Goal: Task Accomplishment & Management: Manage account settings

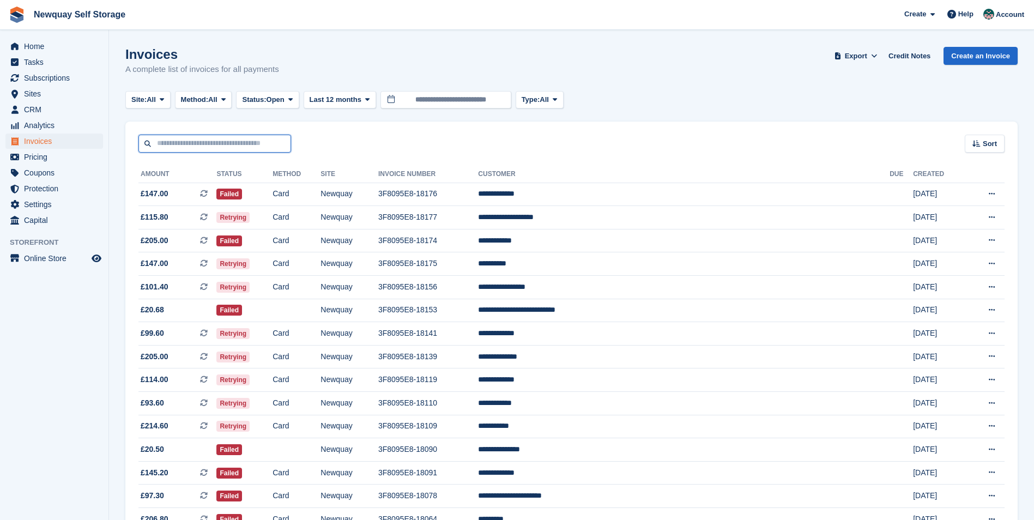
click at [222, 147] on input "text" at bounding box center [214, 144] width 153 height 18
type input "******"
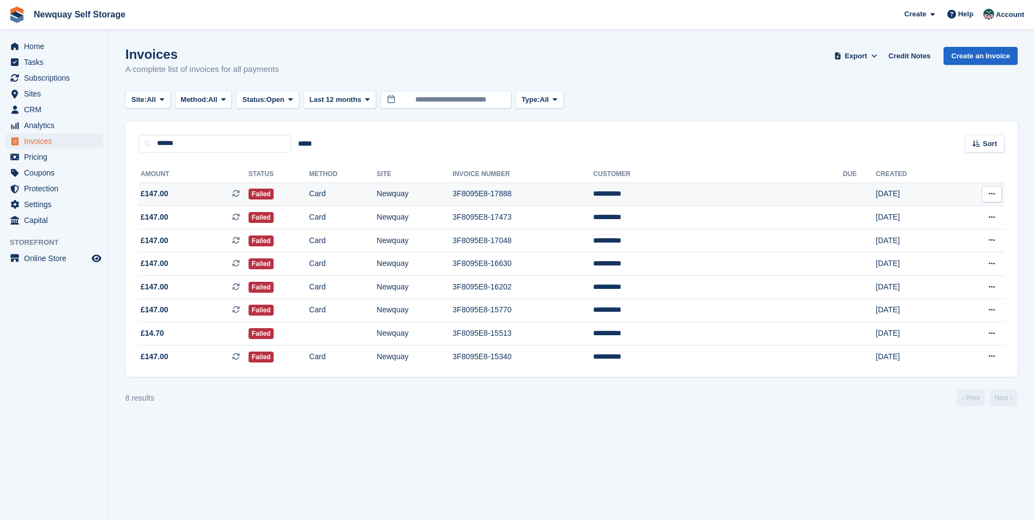
click at [719, 196] on td "**********" at bounding box center [718, 194] width 250 height 23
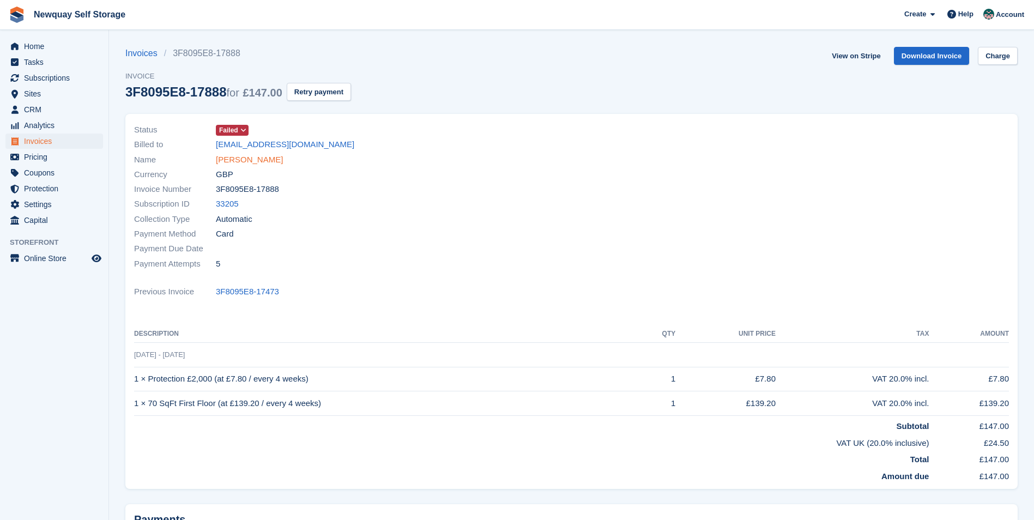
click at [224, 161] on link "[PERSON_NAME]" at bounding box center [249, 160] width 67 height 13
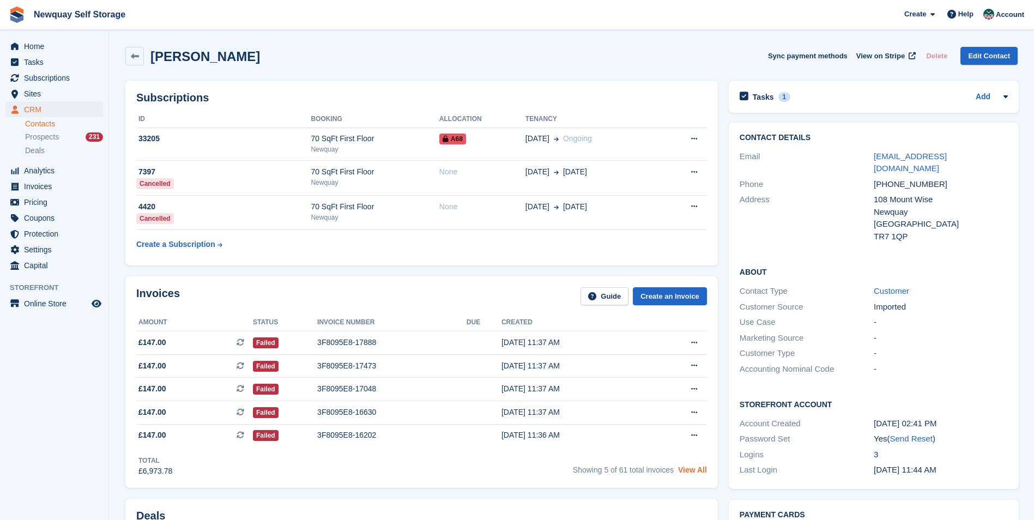
click at [686, 473] on link "View All" at bounding box center [692, 469] width 29 height 9
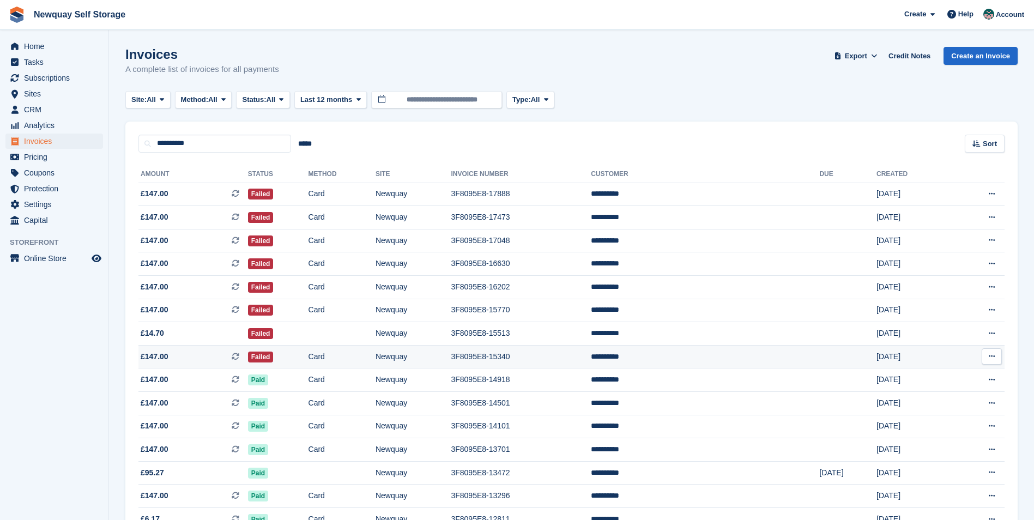
click at [591, 354] on td "3F8095E8-15340" at bounding box center [521, 356] width 140 height 23
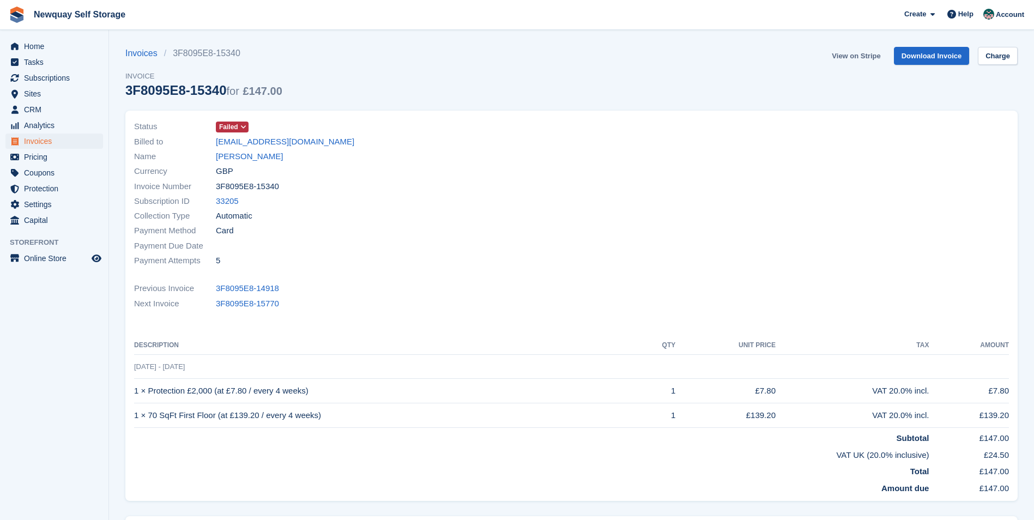
click at [857, 57] on link "View on Stripe" at bounding box center [855, 56] width 57 height 18
click at [243, 159] on link "[PERSON_NAME]" at bounding box center [249, 156] width 67 height 13
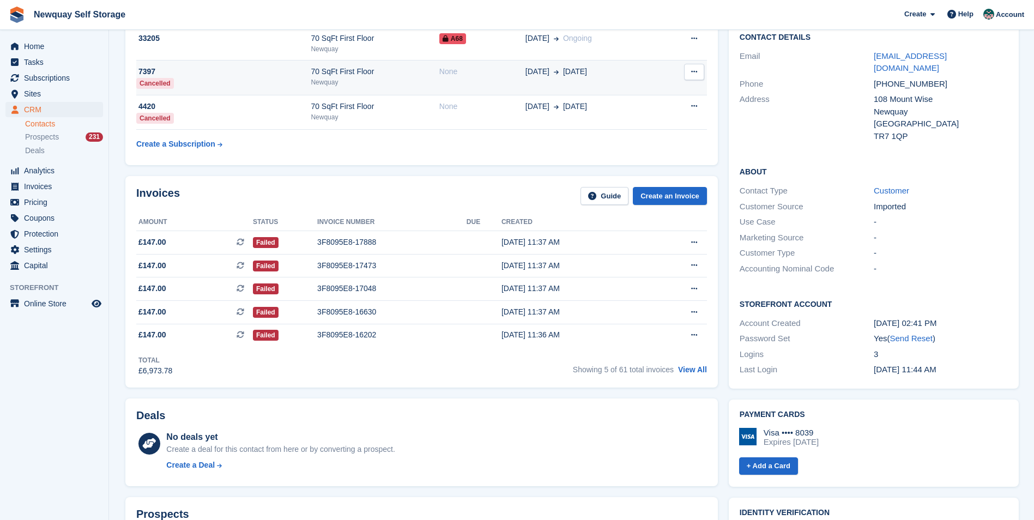
scroll to position [109, 0]
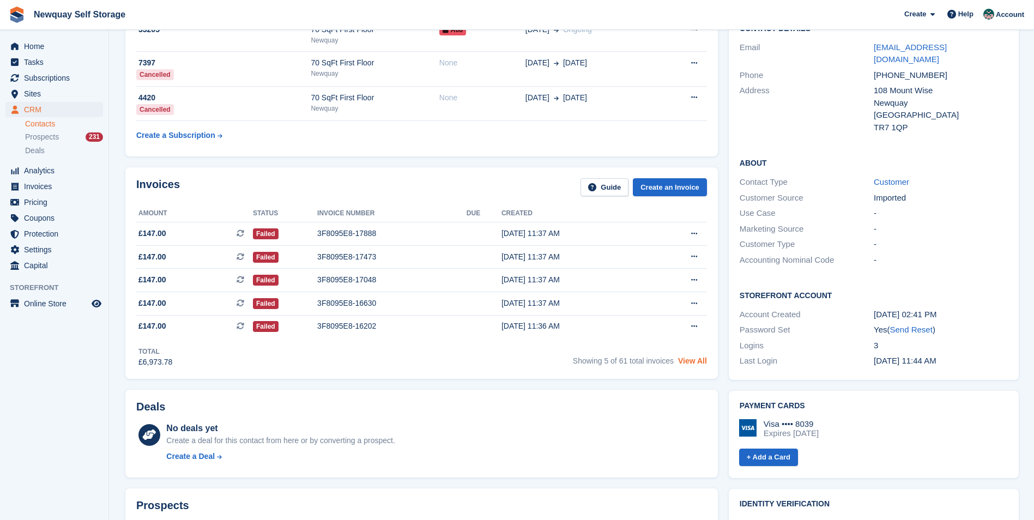
click at [690, 362] on link "View All" at bounding box center [692, 360] width 29 height 9
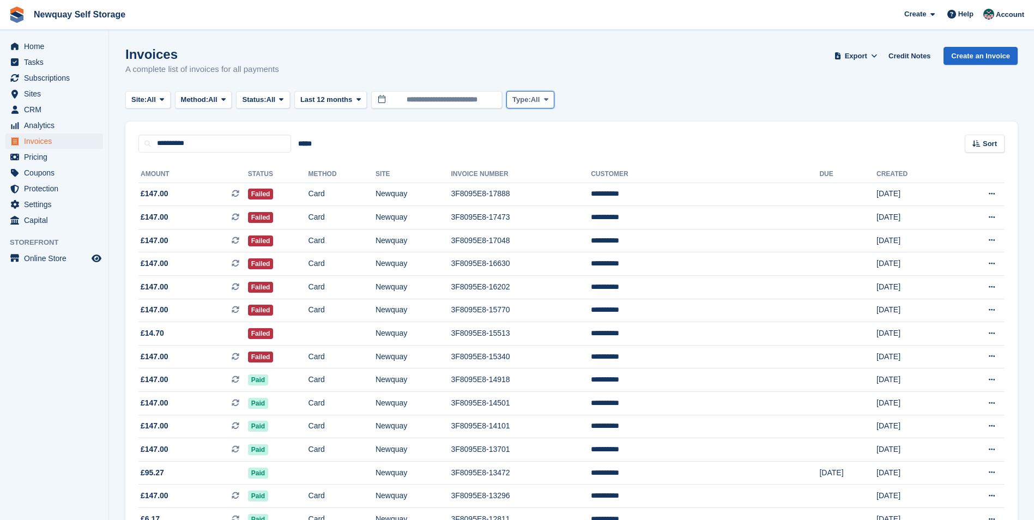
click at [554, 98] on button "Type: All" at bounding box center [530, 100] width 48 height 18
click at [484, 117] on turbo-frame "Invoices A complete list of invoices for all payments Export Export Invoices Ex…" at bounding box center [571, 319] width 892 height 545
click at [428, 196] on td "Newquay" at bounding box center [414, 194] width 76 height 23
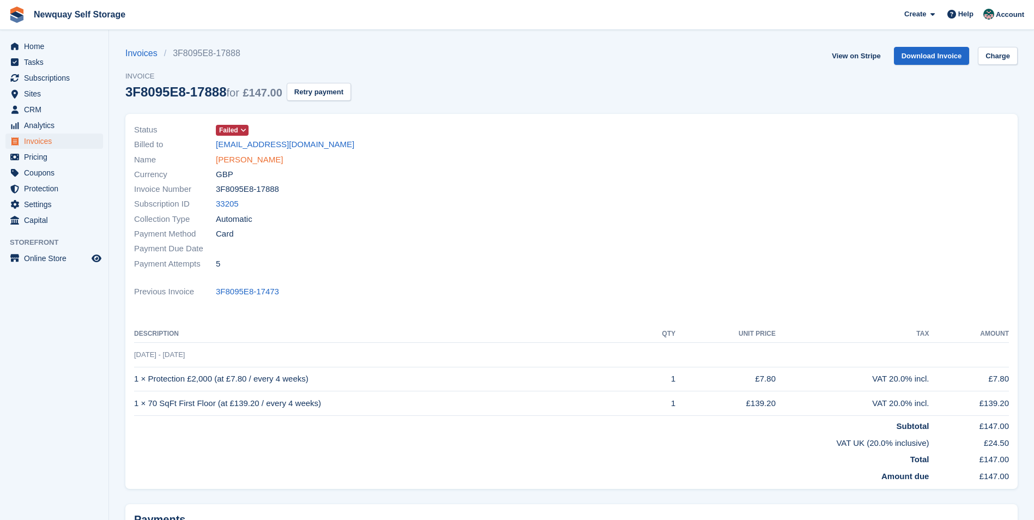
click at [225, 162] on link "[PERSON_NAME]" at bounding box center [249, 160] width 67 height 13
